Goal: Task Accomplishment & Management: Complete application form

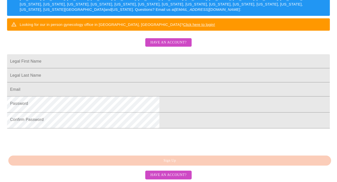
scroll to position [119, 0]
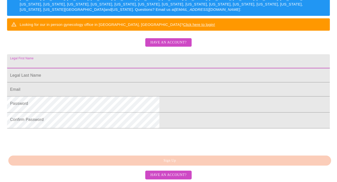
click at [136, 54] on input "Legal First Name" at bounding box center [168, 61] width 322 height 14
type input "[PERSON_NAME]"
click at [142, 72] on input "Legal First Name" at bounding box center [168, 76] width 322 height 14
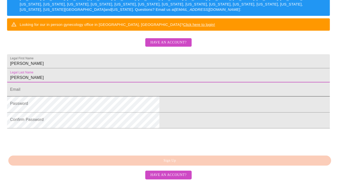
type input "[PERSON_NAME]"
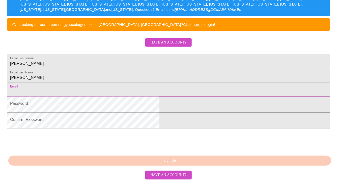
click at [138, 94] on input "Legal First Name" at bounding box center [168, 90] width 322 height 14
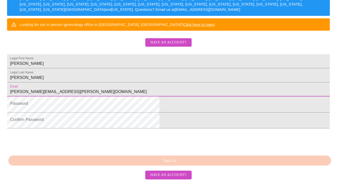
type input "[PERSON_NAME][EMAIL_ADDRESS][PERSON_NAME][DOMAIN_NAME]"
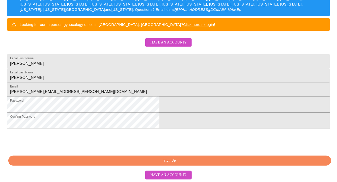
scroll to position [147, 0]
click at [135, 125] on div "MyMenopauseRx Sign Up Welcome! We are currently accepting virtual patients from…" at bounding box center [168, 33] width 333 height 182
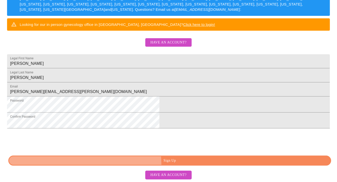
click at [135, 162] on span "Sign Up" at bounding box center [169, 161] width 311 height 6
